Goal: Book appointment/travel/reservation

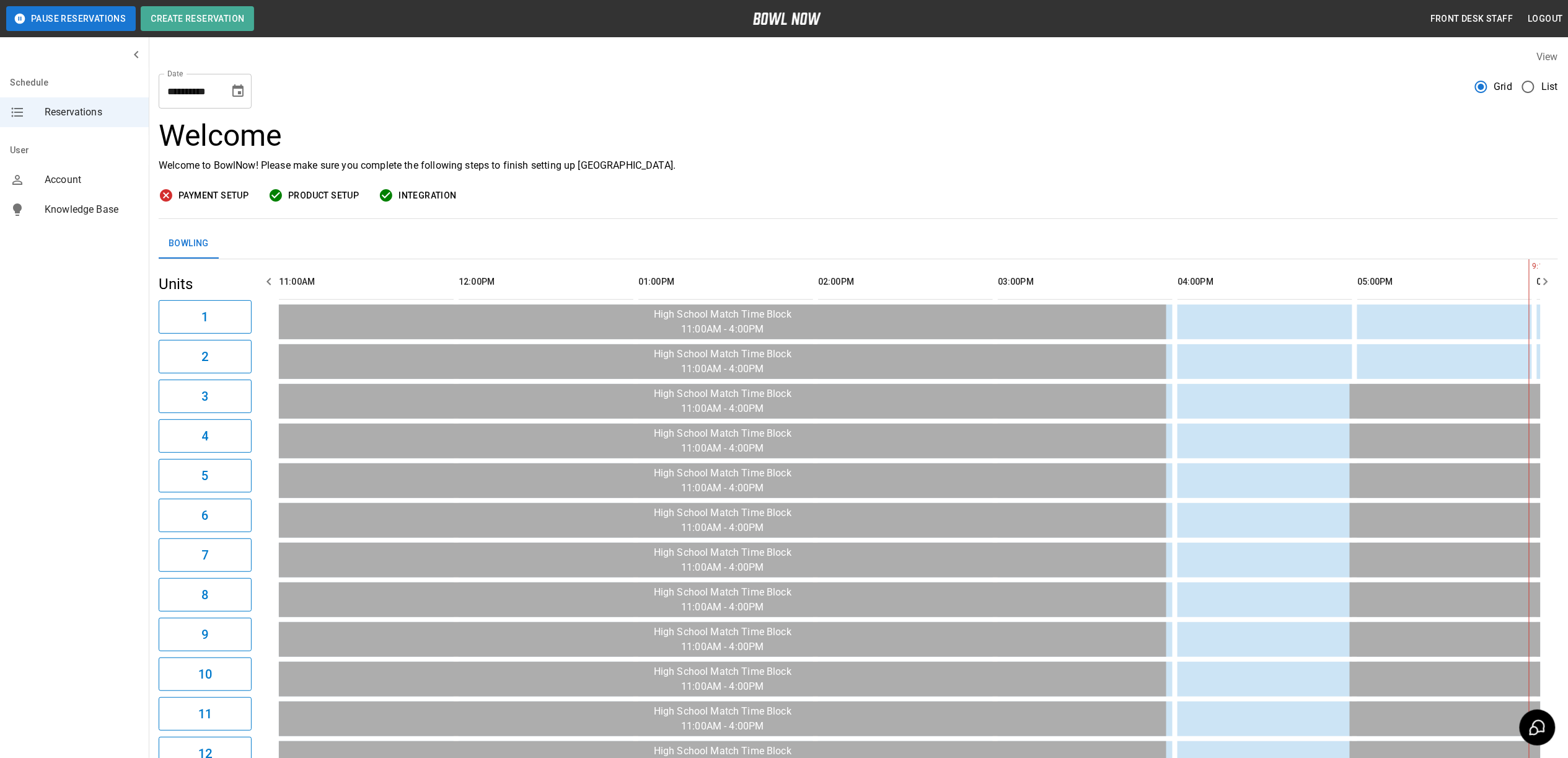
click at [228, 96] on button "Choose date, selected date is Oct 4, 2025" at bounding box center [238, 92] width 25 height 25
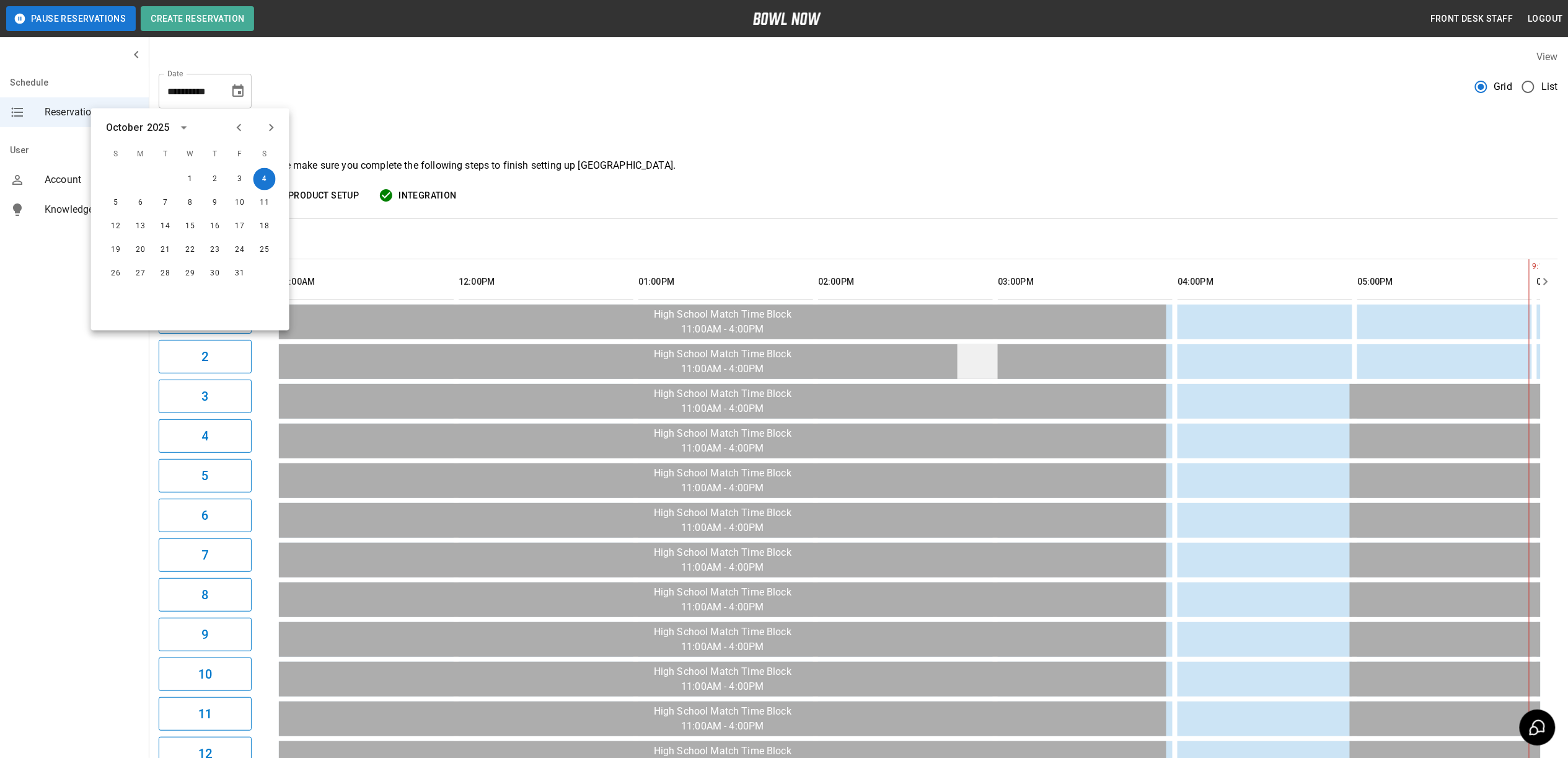
click at [913, 135] on h3 "Welcome" at bounding box center [859, 136] width 1400 height 35
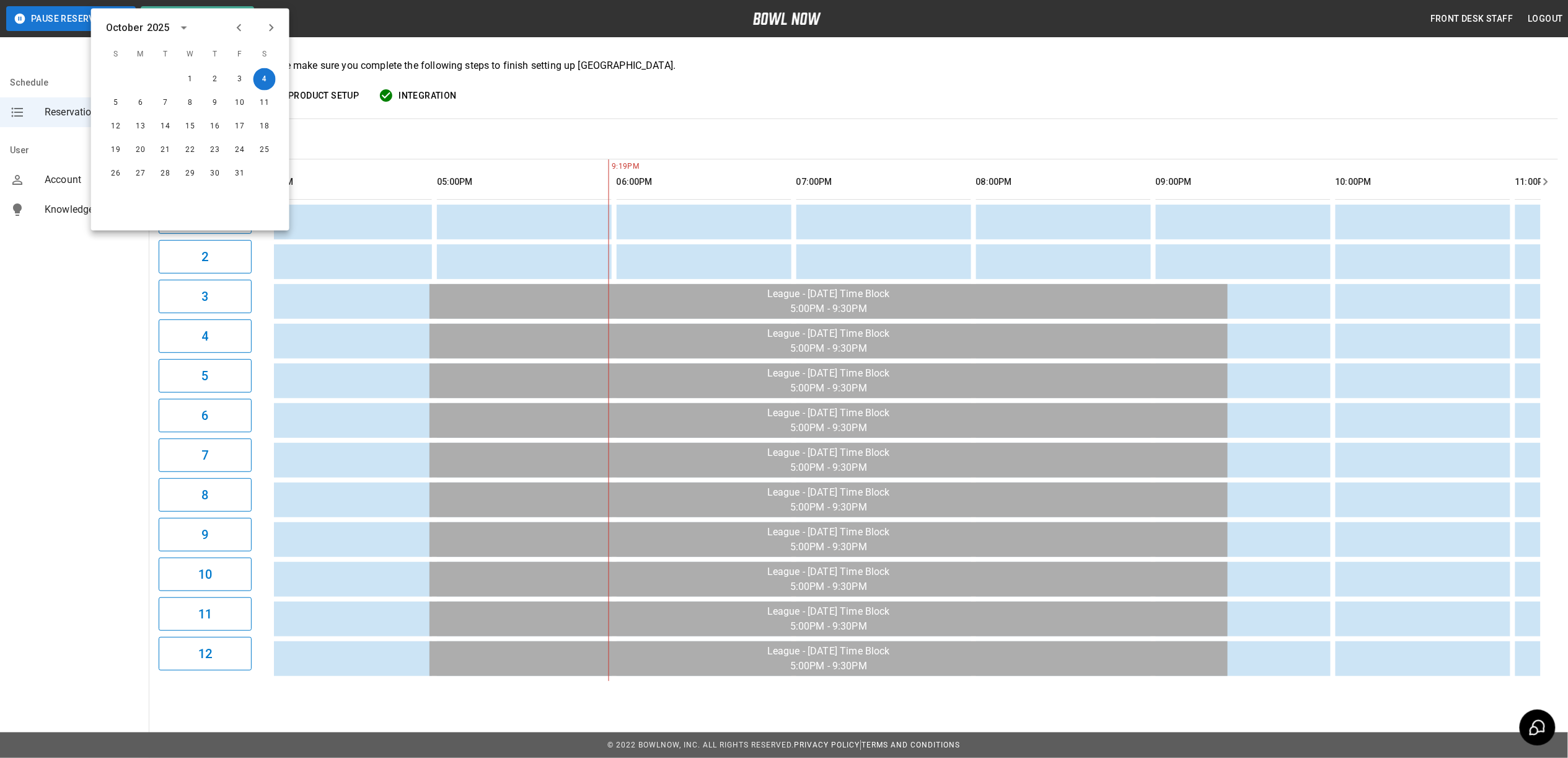
scroll to position [0, 940]
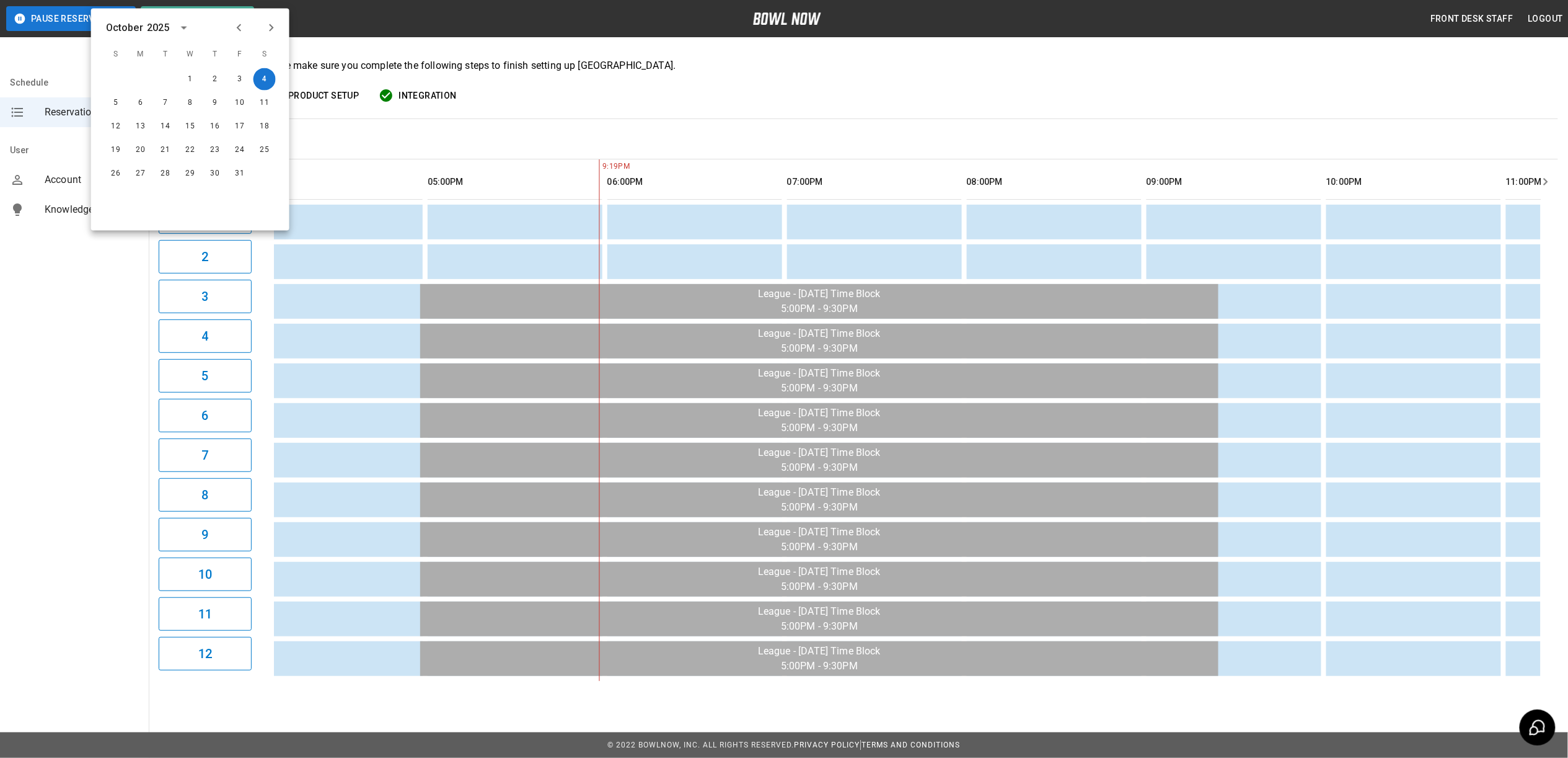
click at [794, 88] on div "Payment Setup Product Setup Integration" at bounding box center [859, 96] width 1400 height 16
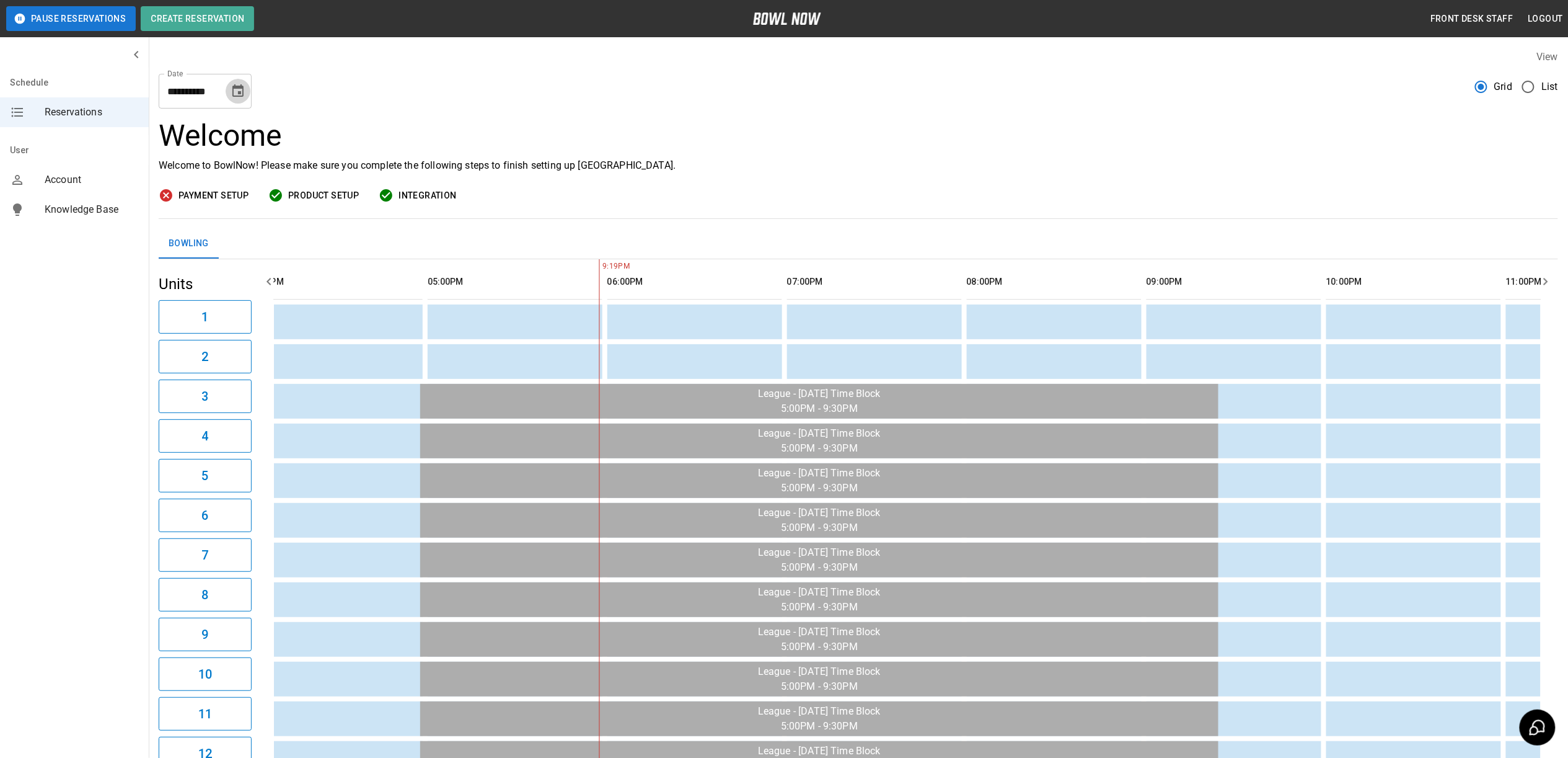
drag, startPoint x: 238, startPoint y: 97, endPoint x: 242, endPoint y: 102, distance: 6.4
click at [238, 97] on icon "Choose date, selected date is Oct 4, 2025" at bounding box center [238, 90] width 12 height 12
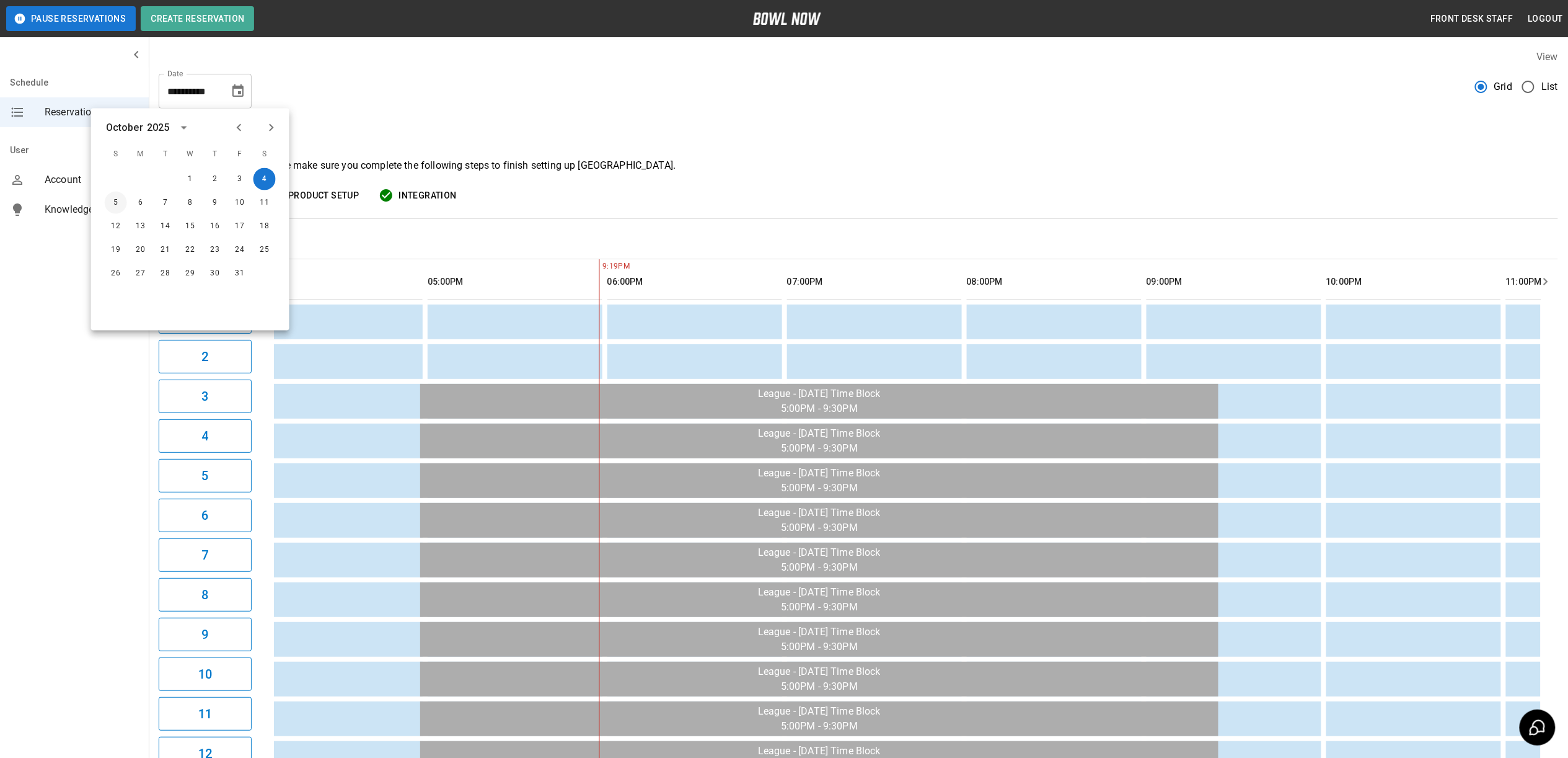
click at [120, 201] on button "5" at bounding box center [115, 202] width 22 height 22
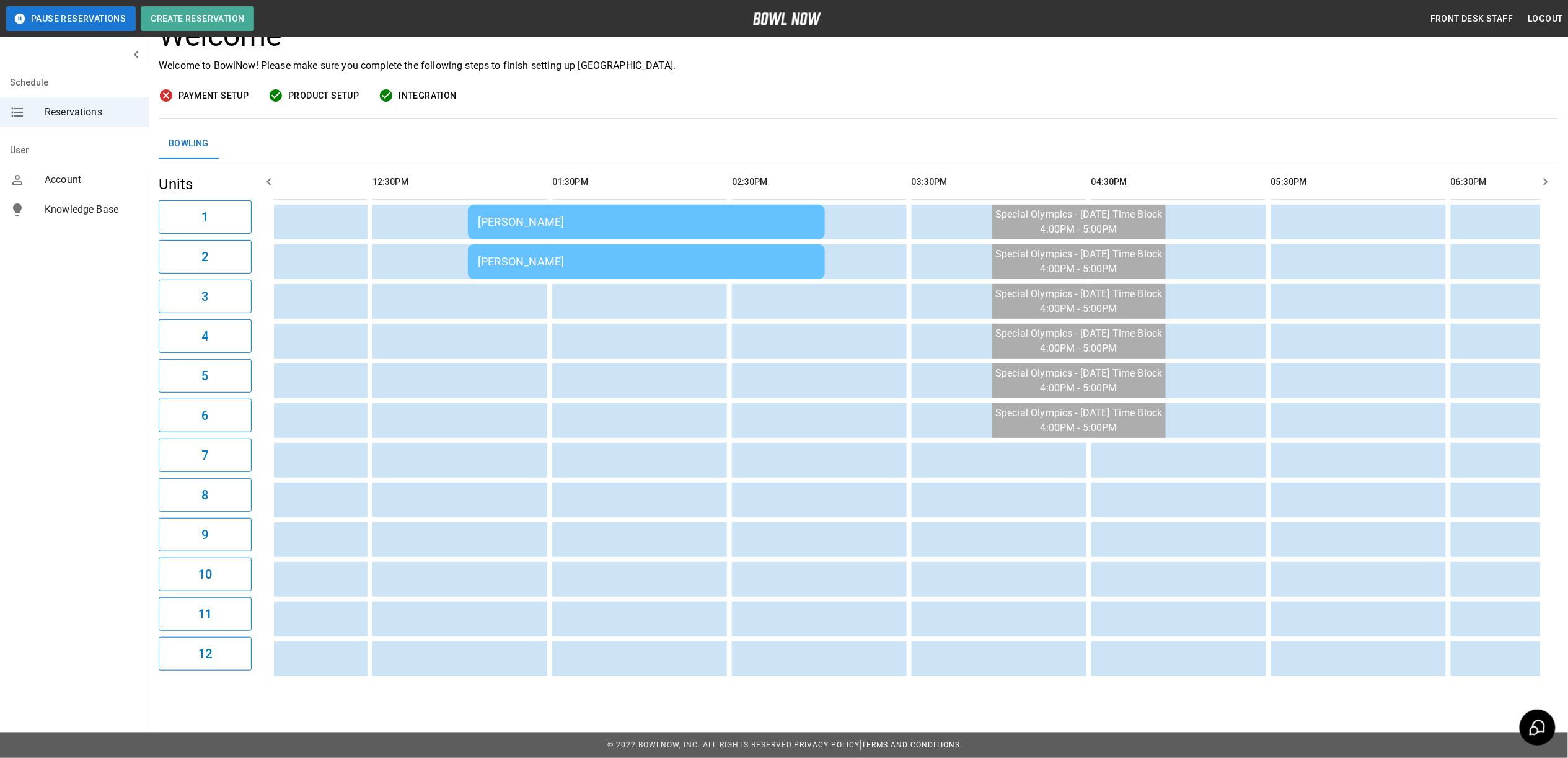
click at [500, 205] on td "[PERSON_NAME]" at bounding box center [646, 222] width 357 height 35
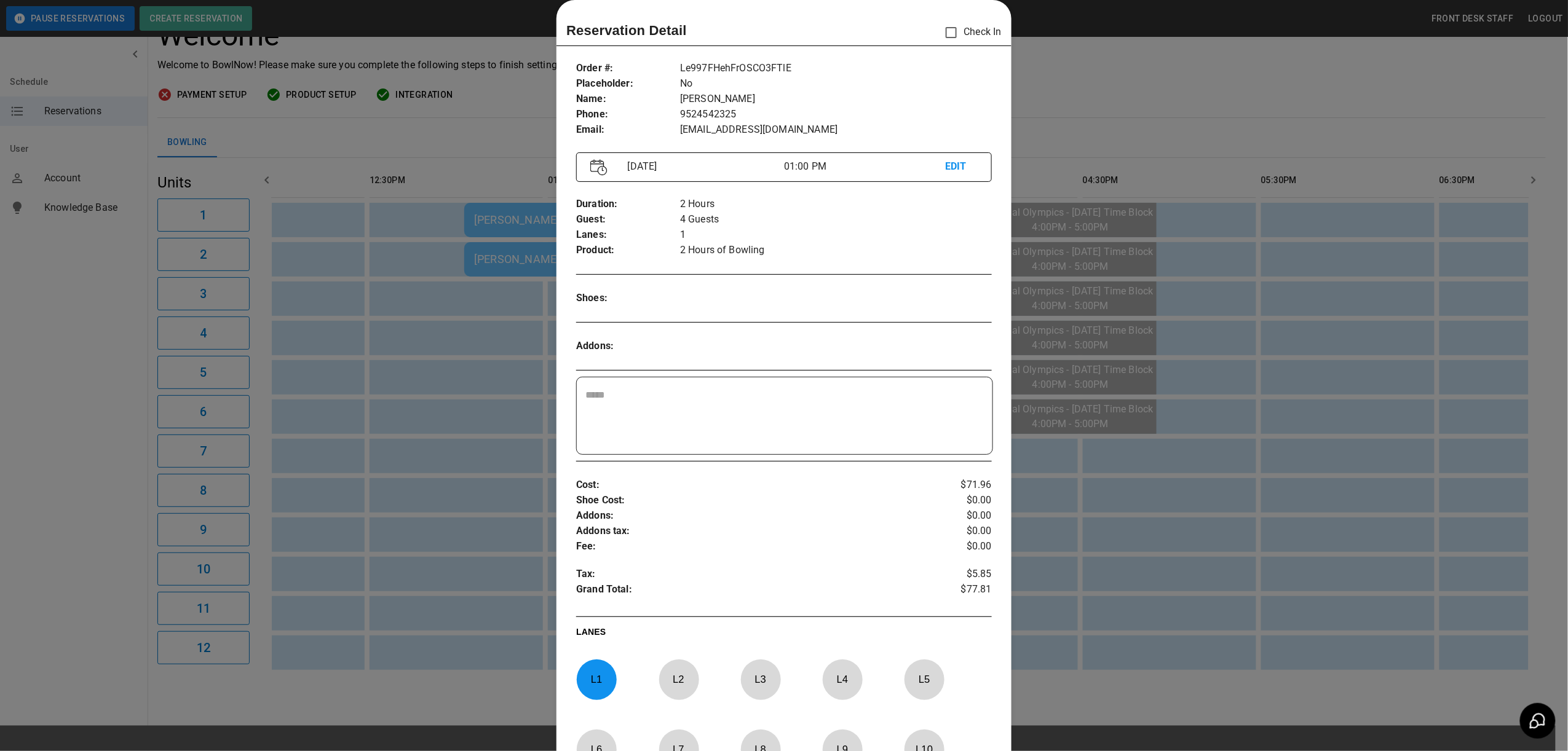
click at [485, 105] on div at bounding box center [784, 375] width 1568 height 751
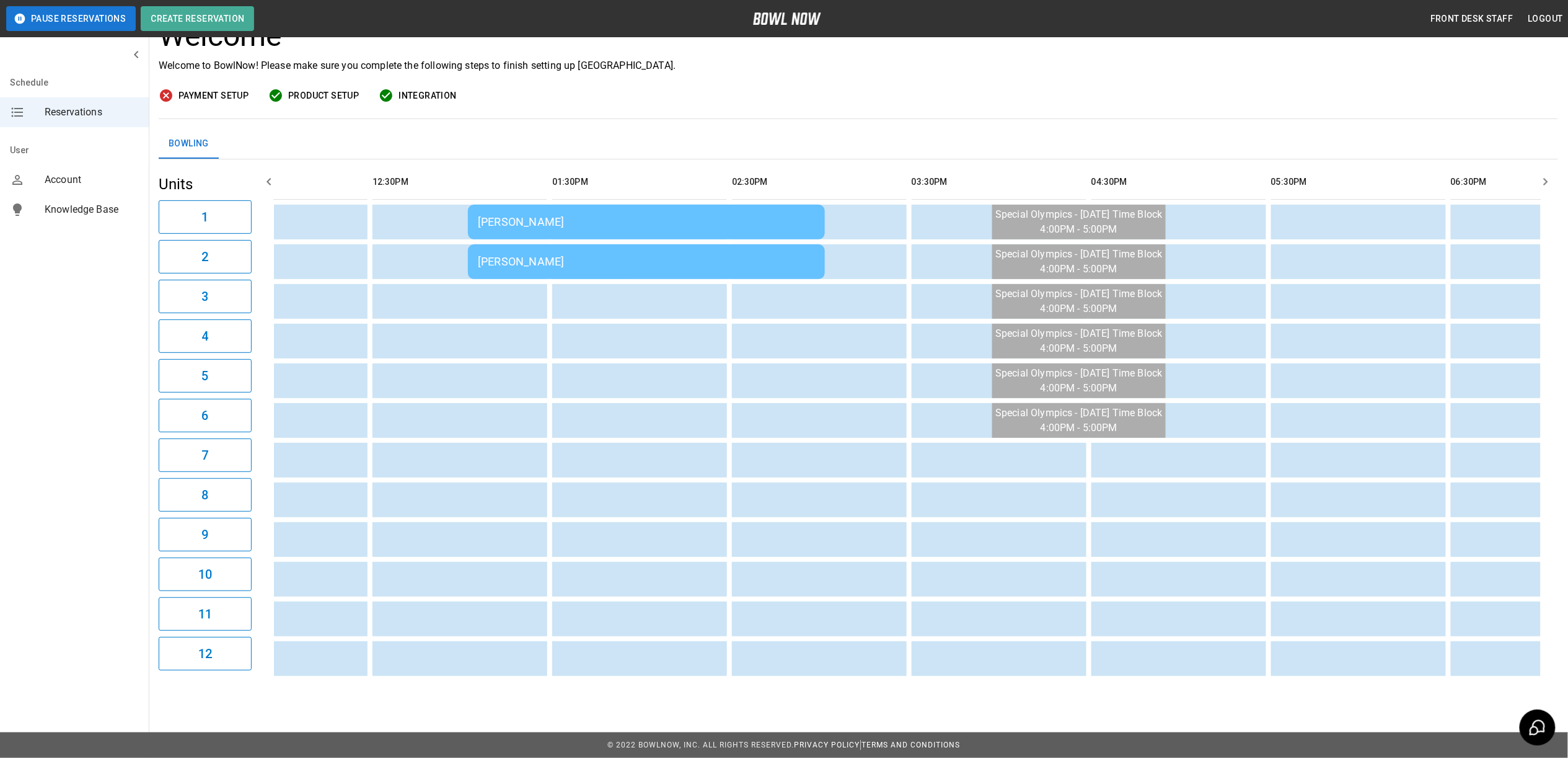
click at [532, 255] on div "[PERSON_NAME]" at bounding box center [646, 261] width 337 height 13
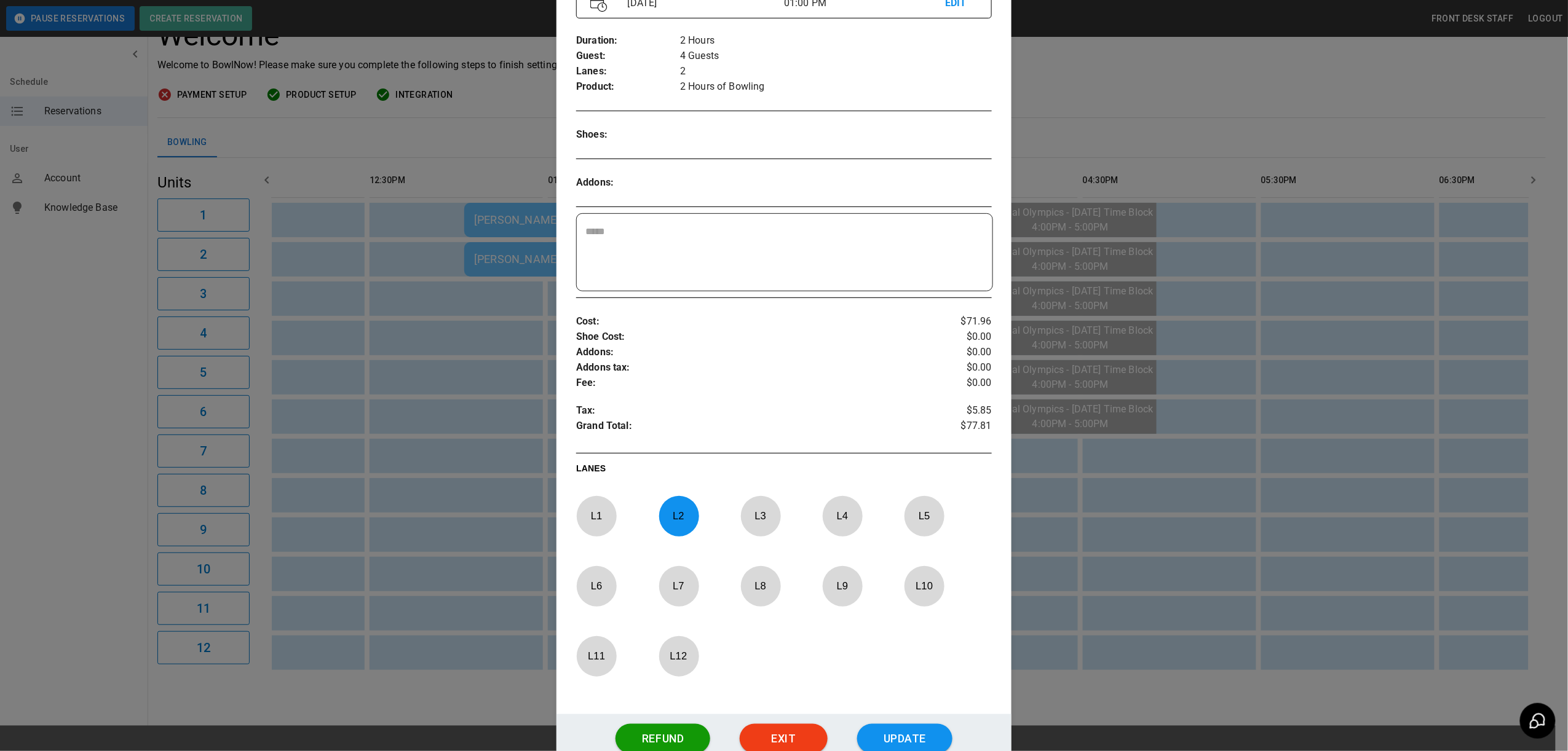
click at [455, 97] on div at bounding box center [784, 375] width 1568 height 751
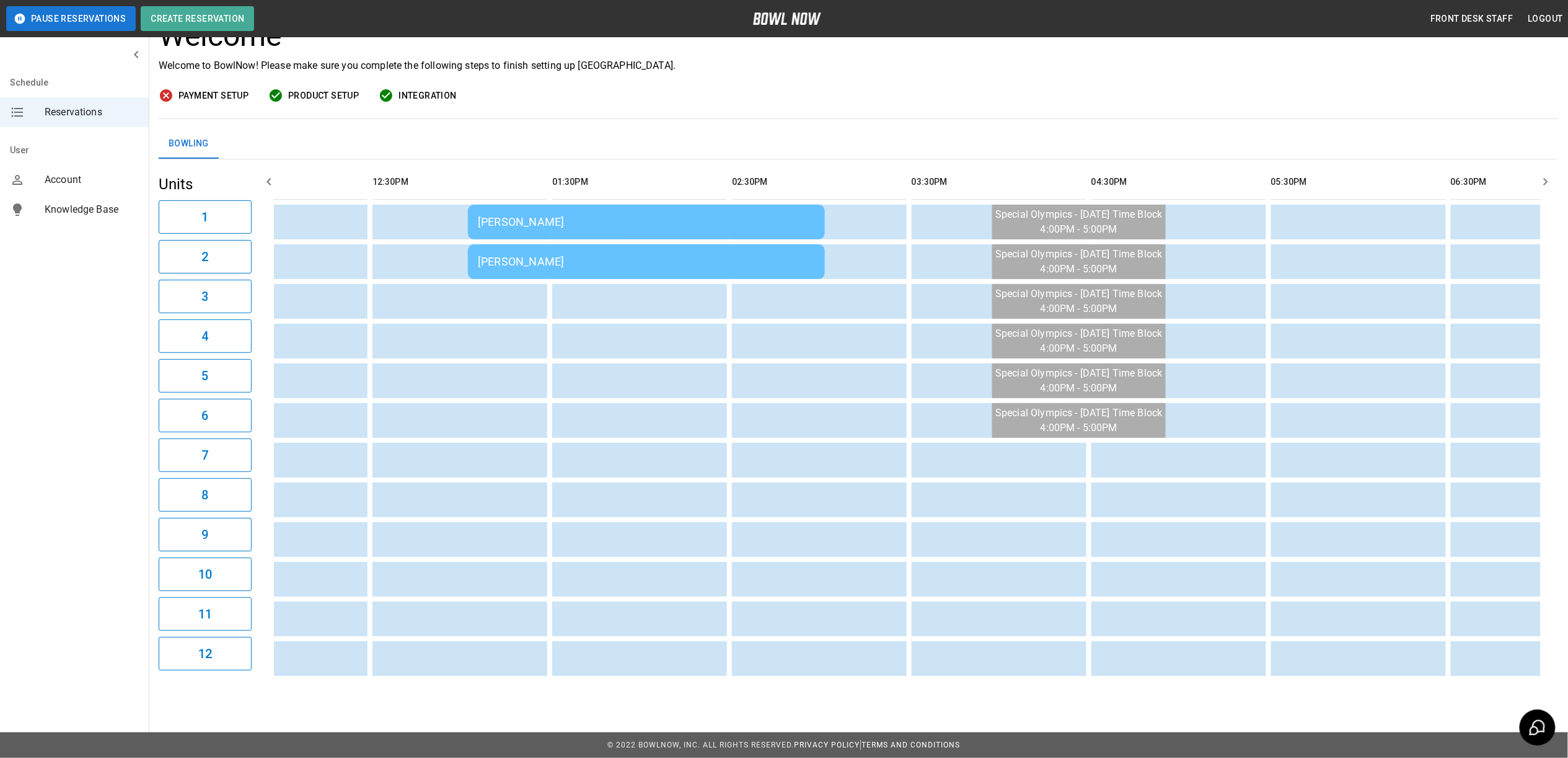
click at [485, 205] on td "[PERSON_NAME]" at bounding box center [646, 222] width 357 height 35
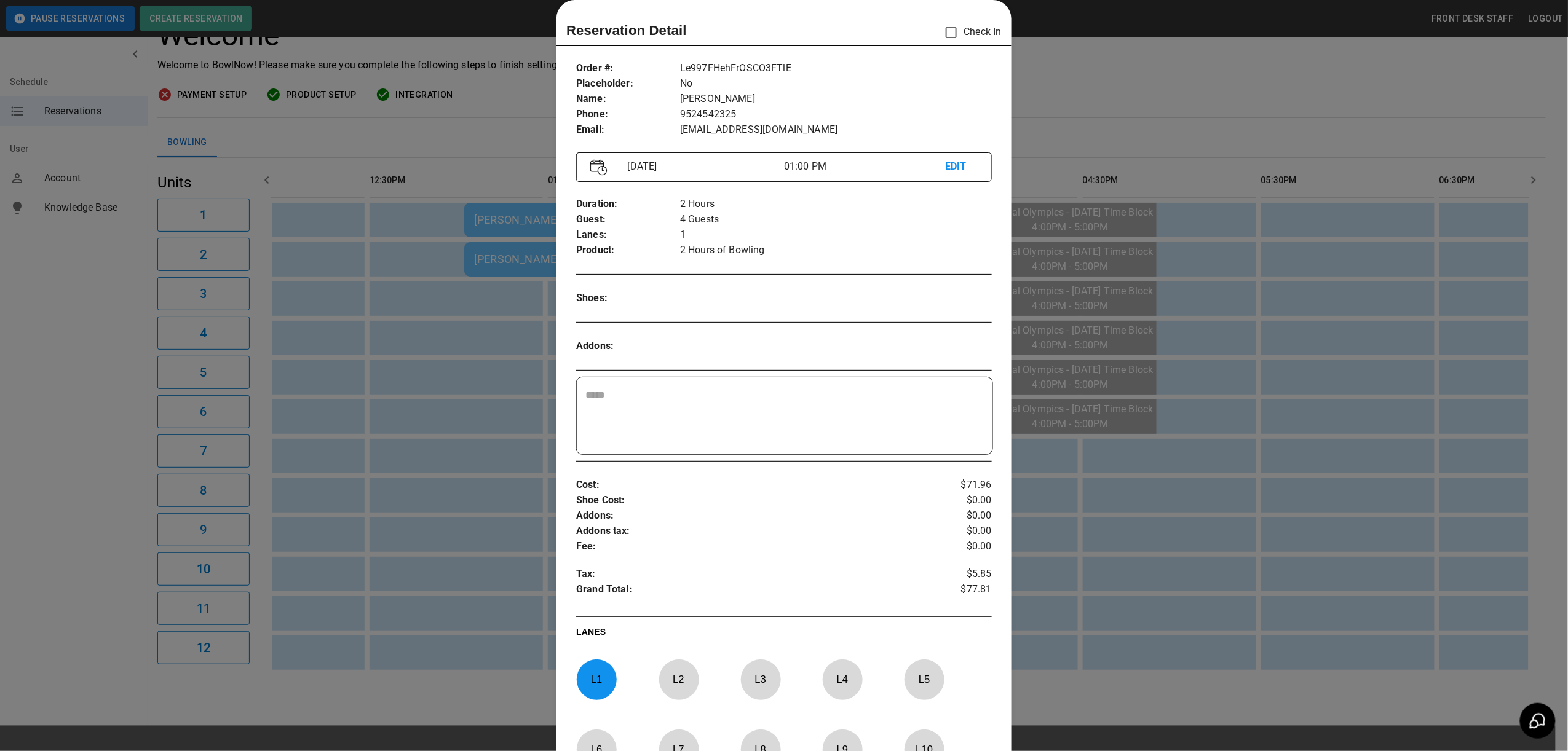
drag, startPoint x: 500, startPoint y: 93, endPoint x: 600, endPoint y: 214, distance: 157.0
click at [500, 93] on div at bounding box center [784, 375] width 1568 height 751
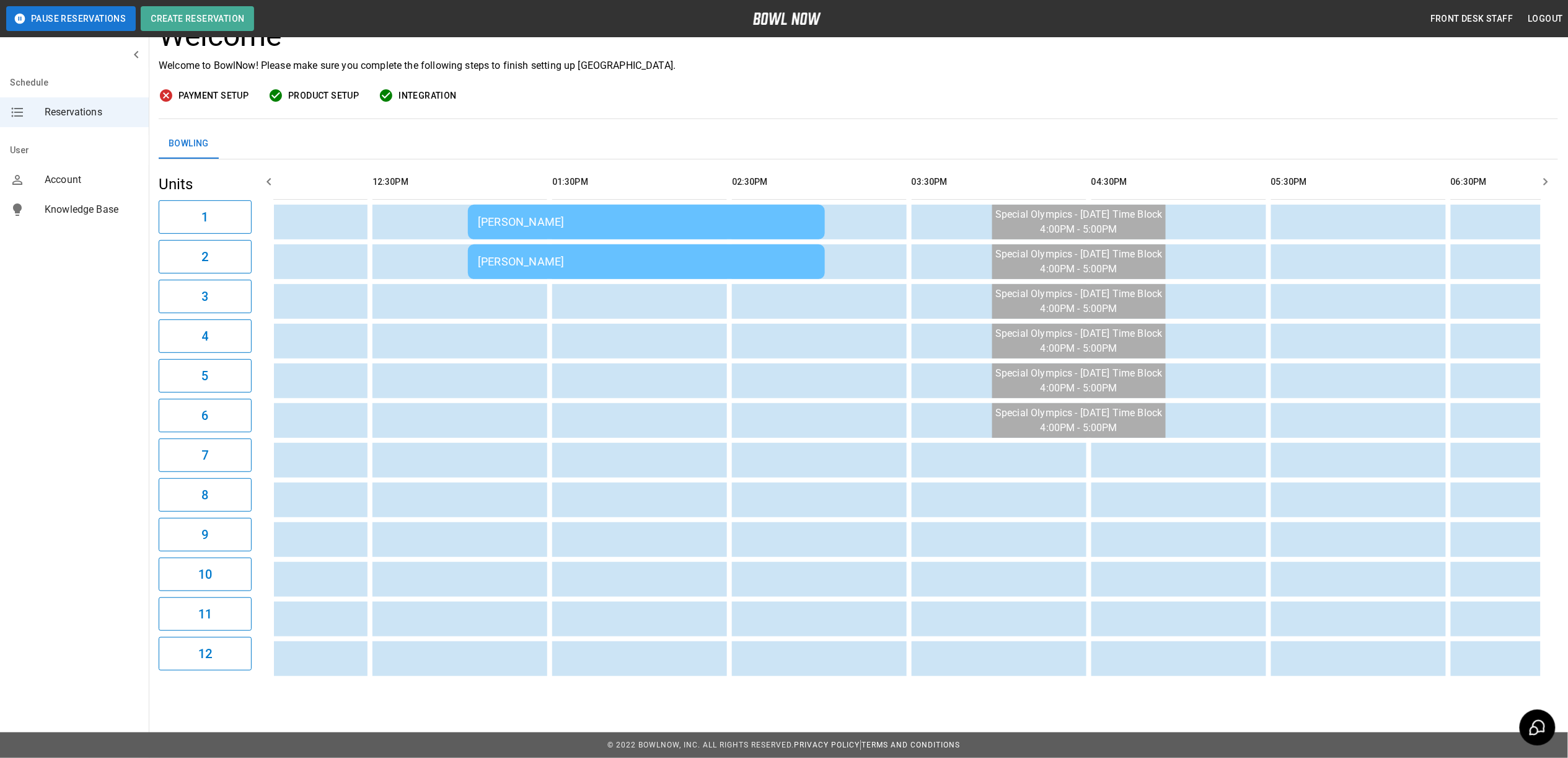
drag, startPoint x: 918, startPoint y: 681, endPoint x: 1053, endPoint y: 680, distance: 135.0
click at [1053, 681] on div "**********" at bounding box center [858, 315] width 1420 height 751
click at [1050, 69] on div "Welcome Welcome to BowlNow! Please make sure you complete the following steps t…" at bounding box center [859, 69] width 1400 height 101
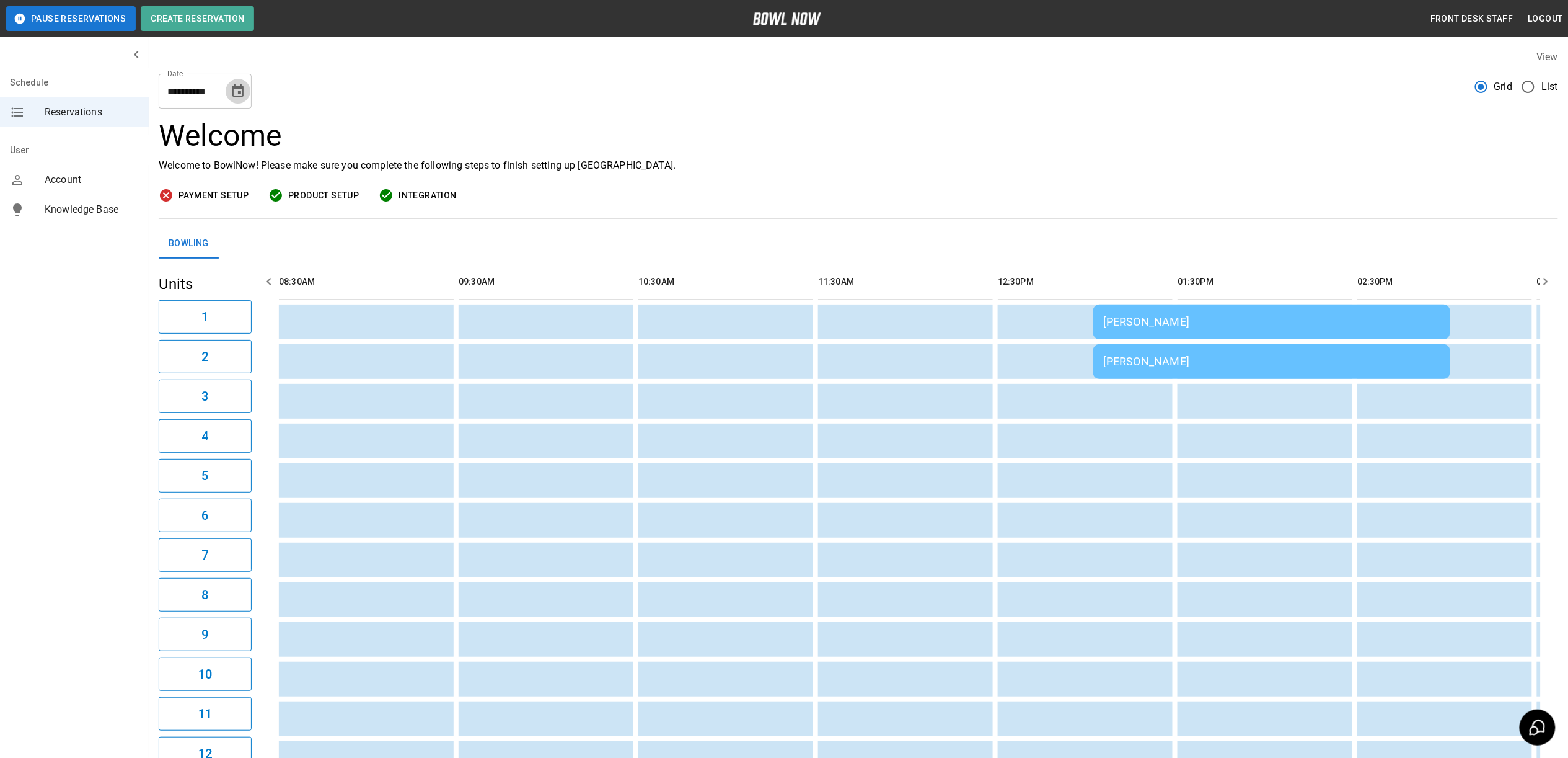
click at [244, 92] on icon "Choose date, selected date is Oct 5, 2025" at bounding box center [238, 92] width 15 height 15
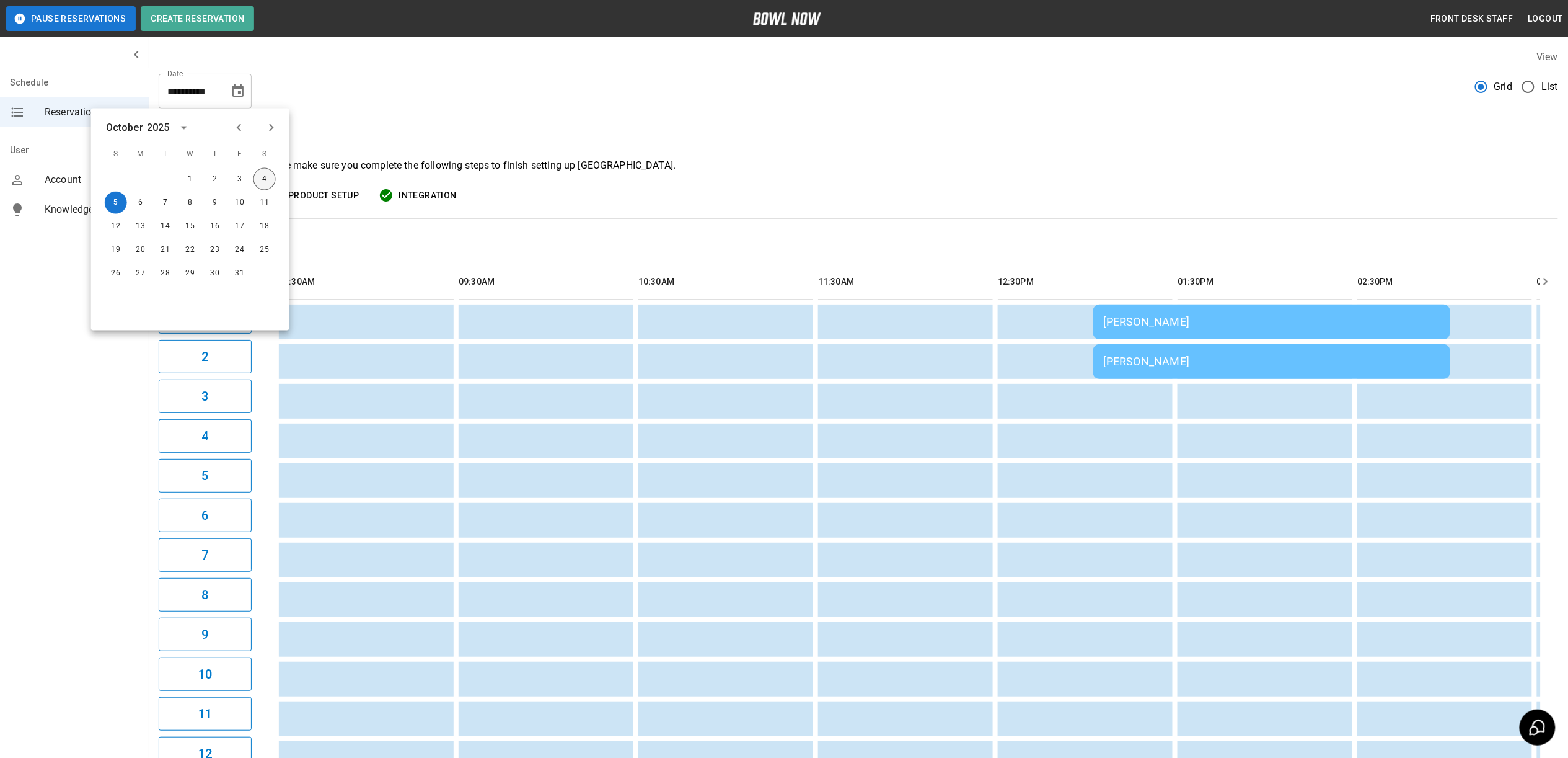
click at [256, 175] on button "4" at bounding box center [265, 179] width 22 height 22
type input "**********"
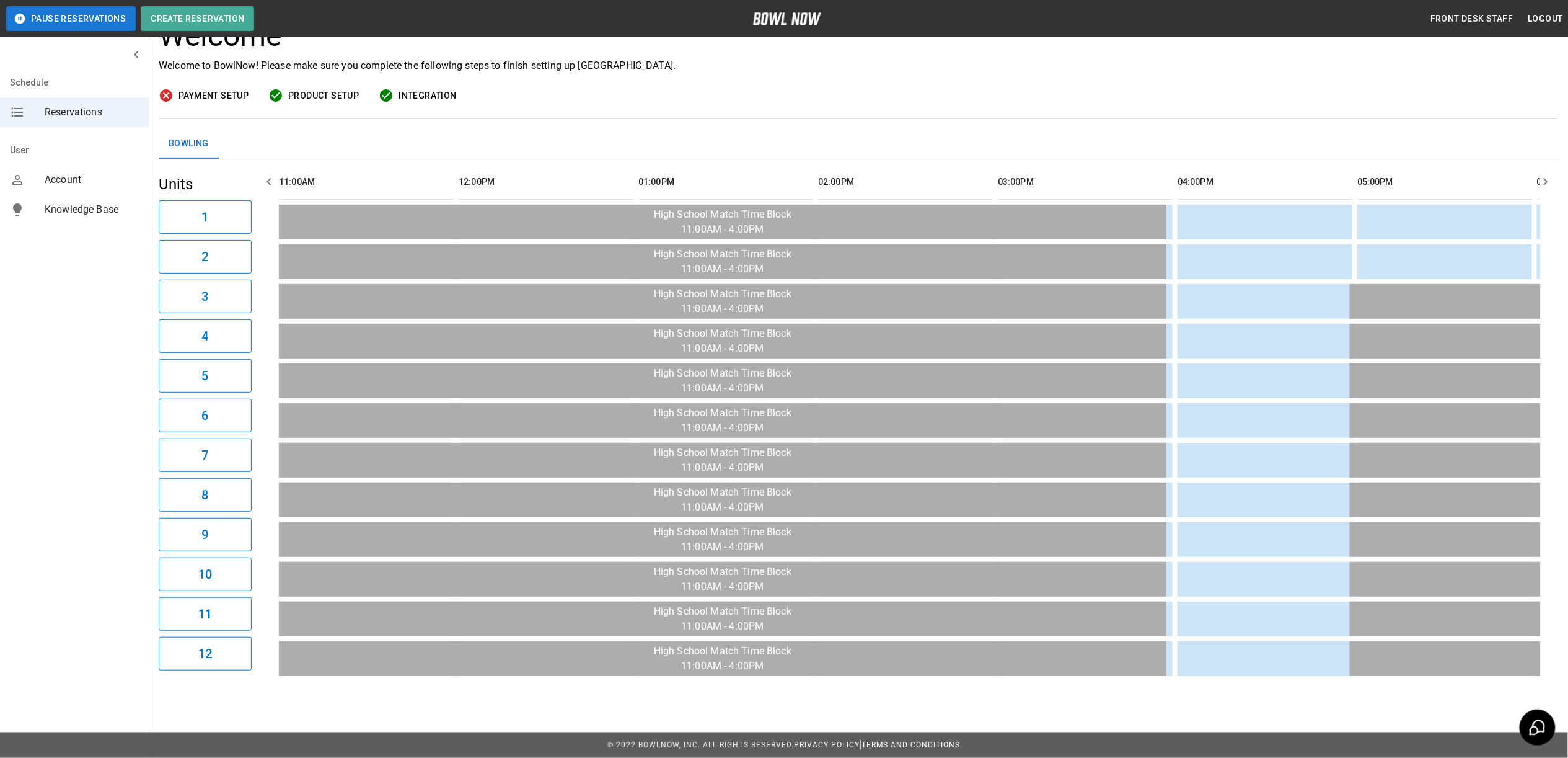
click at [858, 42] on div "Welcome Welcome to BowlNow! Please make sure you complete the following steps t…" at bounding box center [859, 46] width 1400 height 54
